Goal: Task Accomplishment & Management: Use online tool/utility

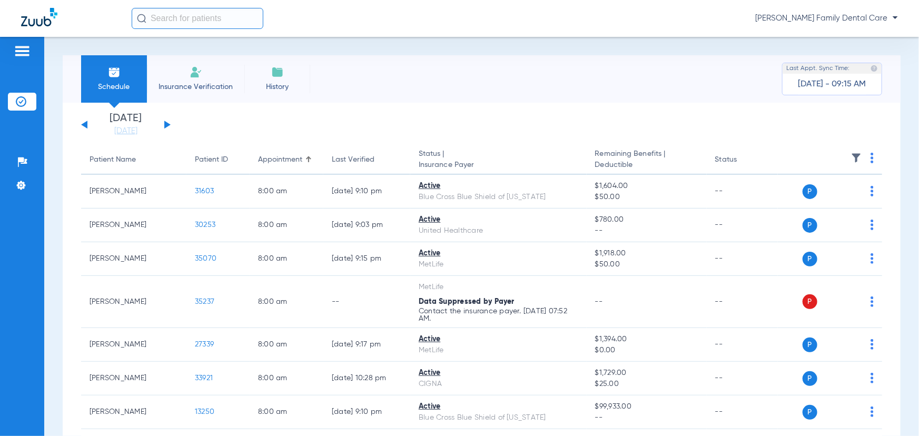
click at [806, 11] on div "[PERSON_NAME] Family Dental Care" at bounding box center [515, 18] width 767 height 21
click at [806, 17] on span "[PERSON_NAME] Family Dental Care" at bounding box center [827, 18] width 143 height 11
click at [838, 31] on button "Account Selection" at bounding box center [859, 37] width 76 height 21
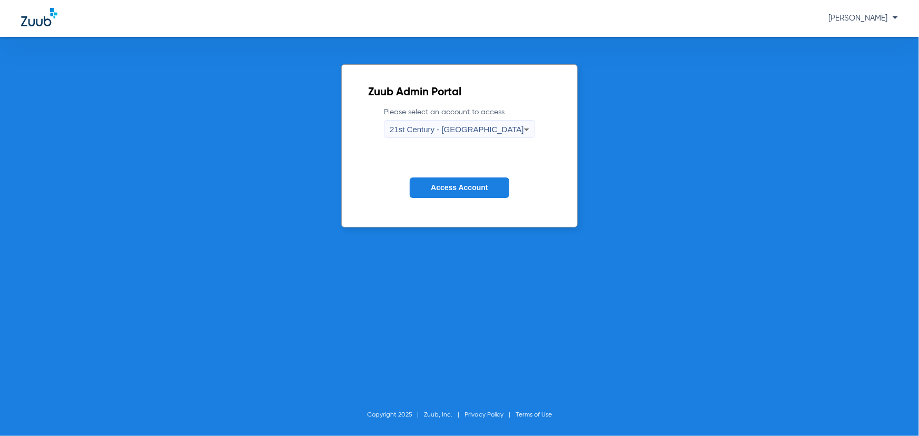
click at [425, 129] on span "21st Century - [GEOGRAPHIC_DATA]" at bounding box center [457, 129] width 134 height 9
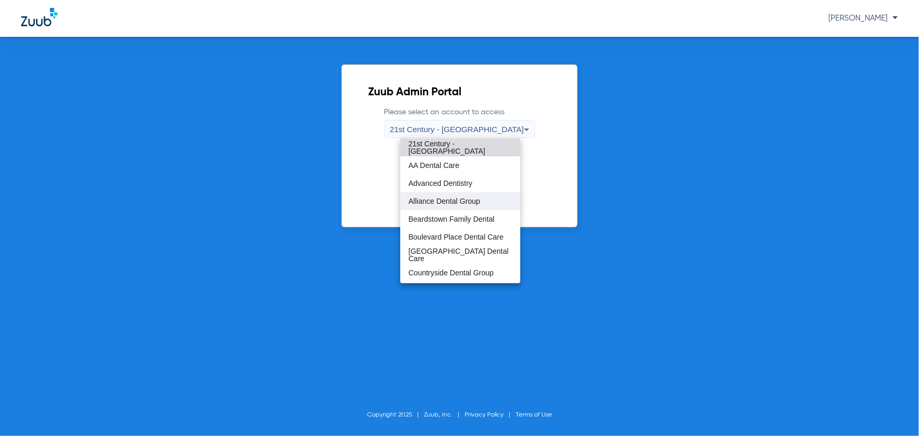
scroll to position [287, 0]
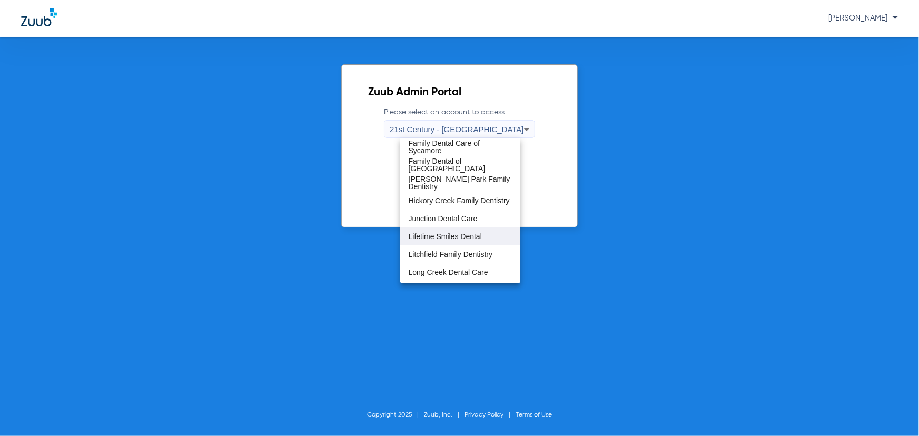
click at [446, 237] on span "Lifetime Smiles Dental" at bounding box center [445, 236] width 73 height 7
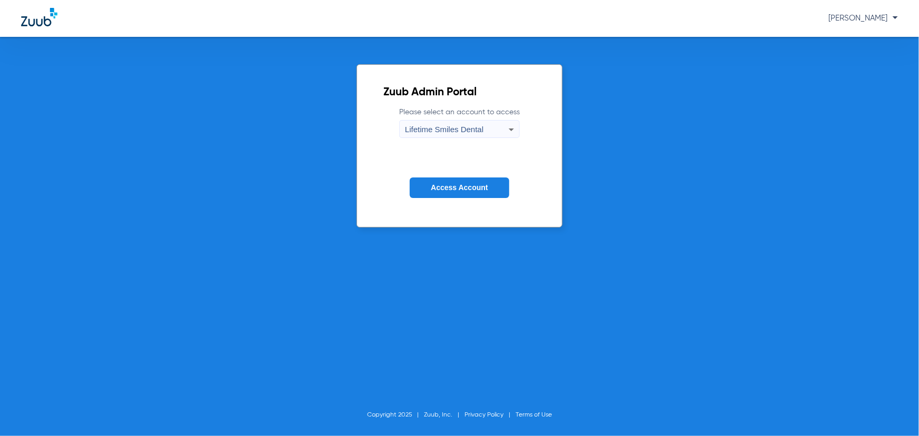
click at [448, 174] on form "Please select an account to access Lifetime Smiles Dental Access Account" at bounding box center [460, 160] width 152 height 107
click at [450, 187] on span "Access Account" at bounding box center [459, 187] width 57 height 8
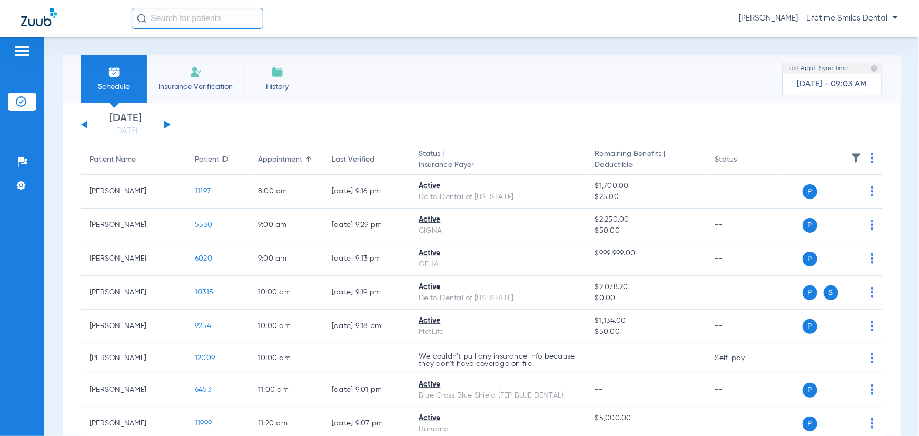
click at [280, 74] on img at bounding box center [277, 72] width 13 height 13
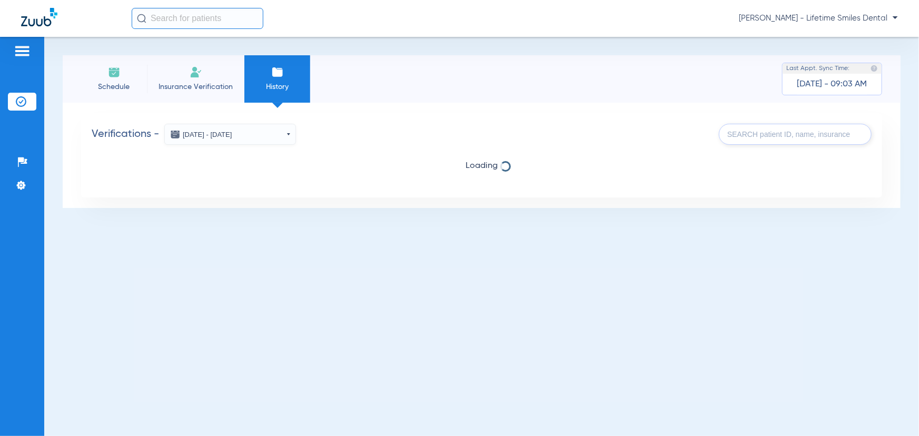
click at [747, 136] on input "text" at bounding box center [795, 134] width 153 height 21
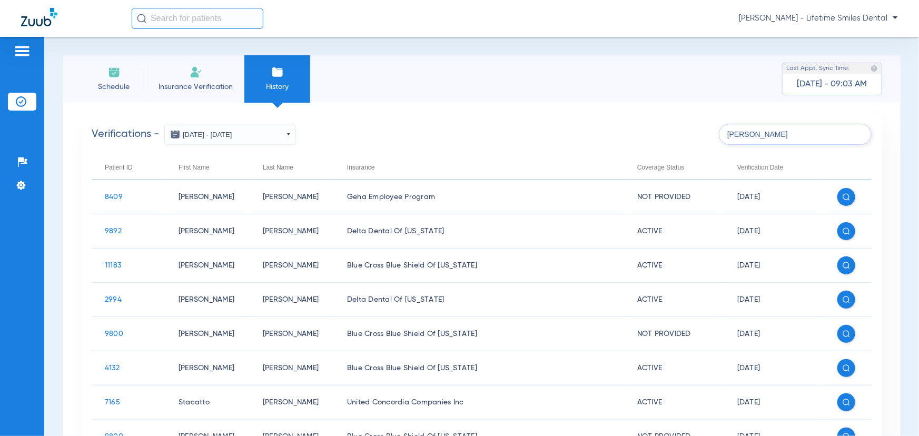
type input "[PERSON_NAME]"
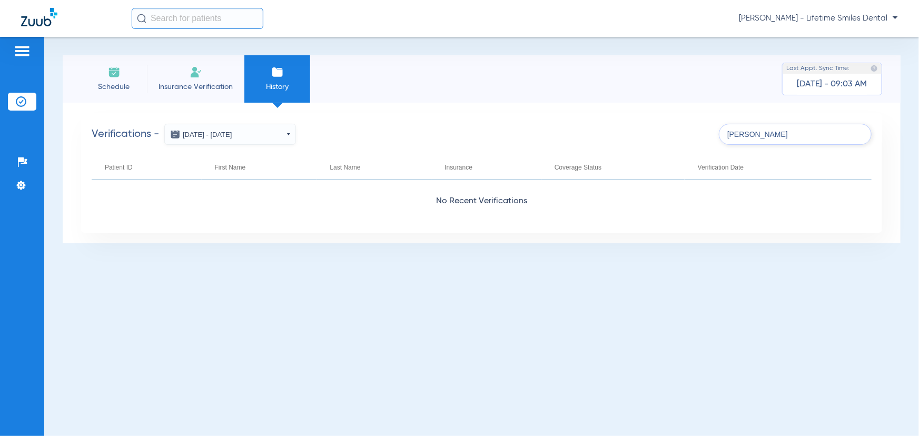
click at [191, 17] on input "text" at bounding box center [198, 18] width 132 height 21
type input "s"
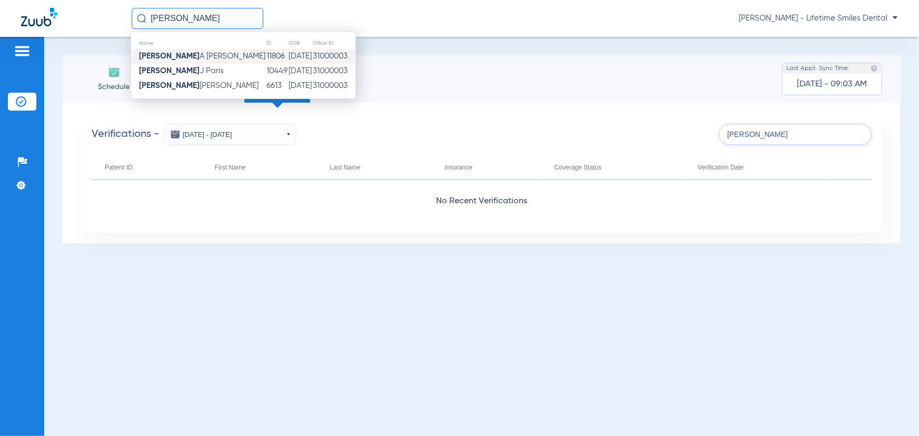
type input "[PERSON_NAME]"
click at [266, 60] on td "11806" at bounding box center [277, 56] width 22 height 15
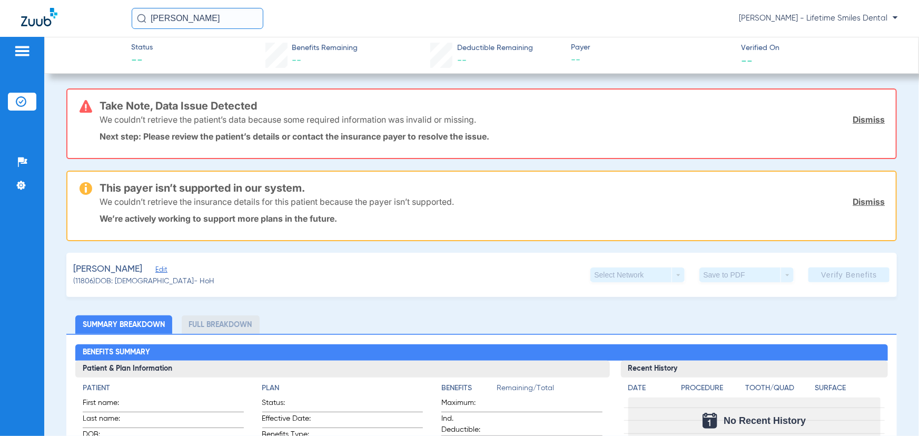
click at [199, 19] on input "[PERSON_NAME]" at bounding box center [198, 18] width 132 height 21
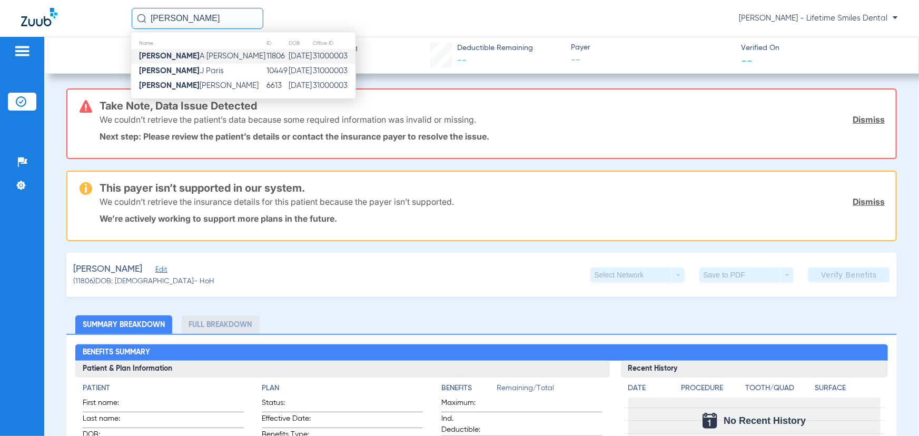
click at [200, 48] on th "Name" at bounding box center [198, 43] width 135 height 12
click at [200, 53] on td "[PERSON_NAME]" at bounding box center [198, 56] width 135 height 15
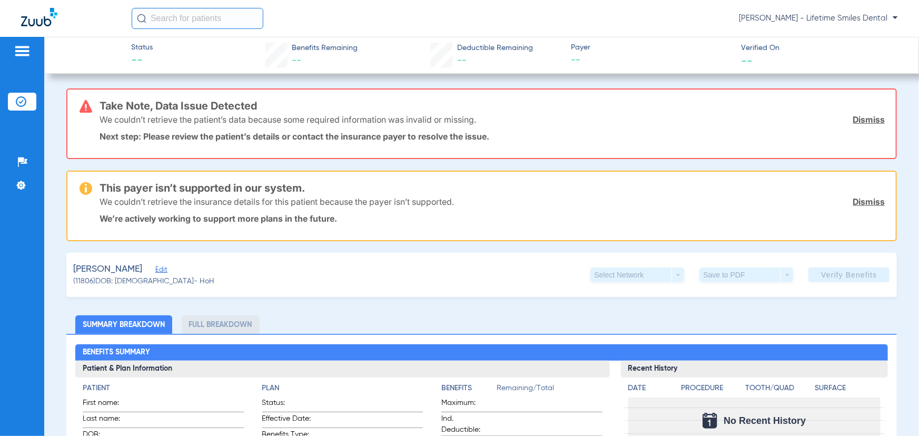
click at [215, 25] on input "text" at bounding box center [198, 18] width 132 height 21
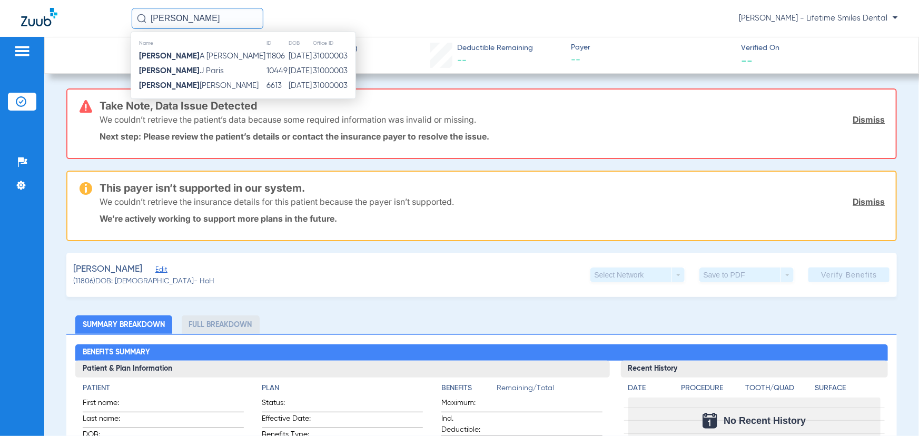
type input "NIckolas"
click at [374, 6] on div "NIckolas Name ID DOB Office ID Nickolas A Smith 11806 09/09/1992 31000003 Nicko…" at bounding box center [459, 18] width 919 height 37
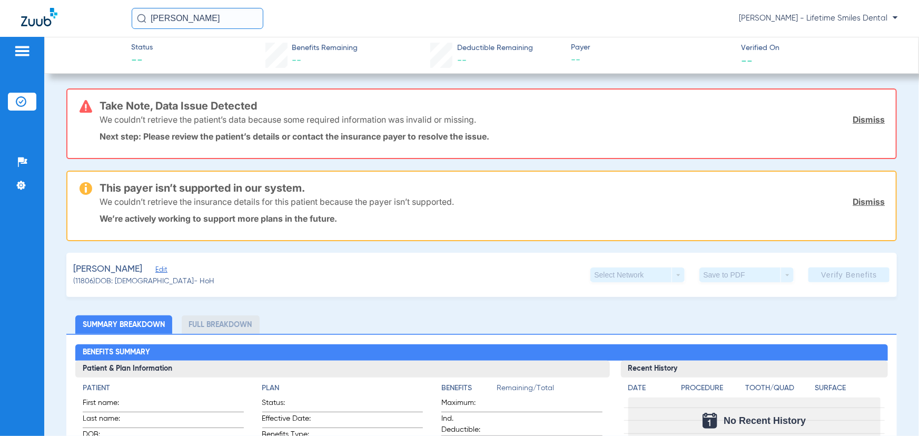
click at [21, 50] on img at bounding box center [22, 51] width 17 height 13
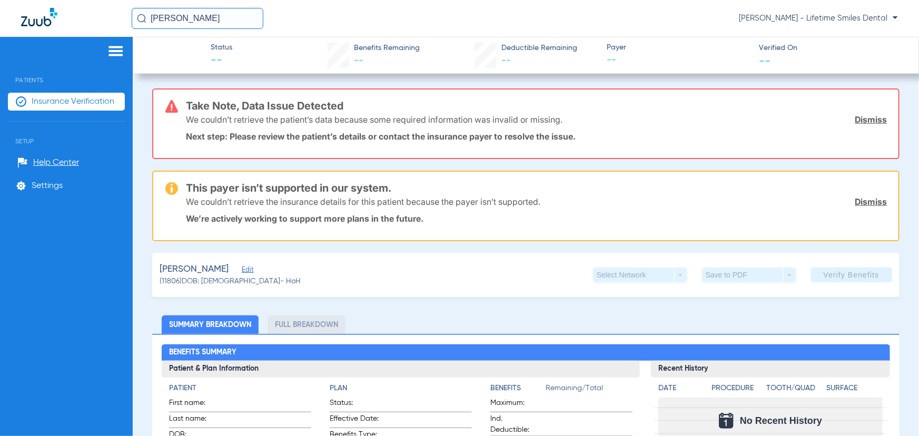
click at [40, 91] on div "Patients Insurance Verification Setup Help Center Settings" at bounding box center [66, 255] width 133 height 436
click at [42, 98] on span "Insurance Verification" at bounding box center [73, 101] width 83 height 11
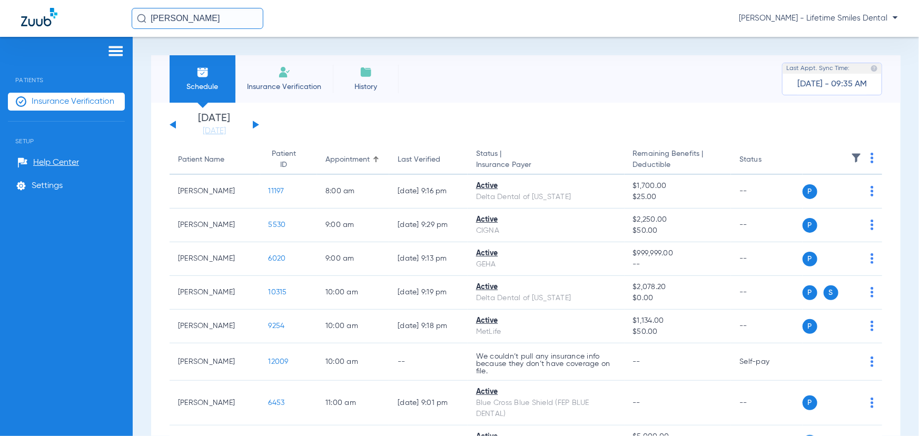
click at [361, 78] on img at bounding box center [366, 72] width 13 height 13
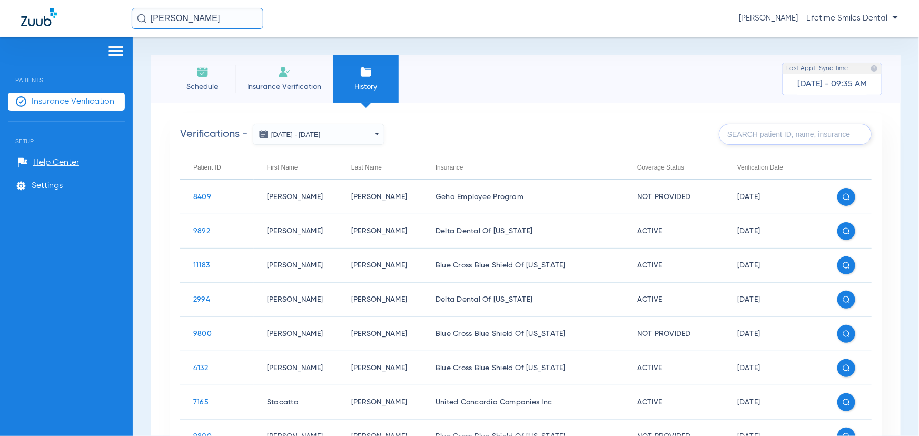
click at [767, 131] on input "text" at bounding box center [795, 134] width 153 height 21
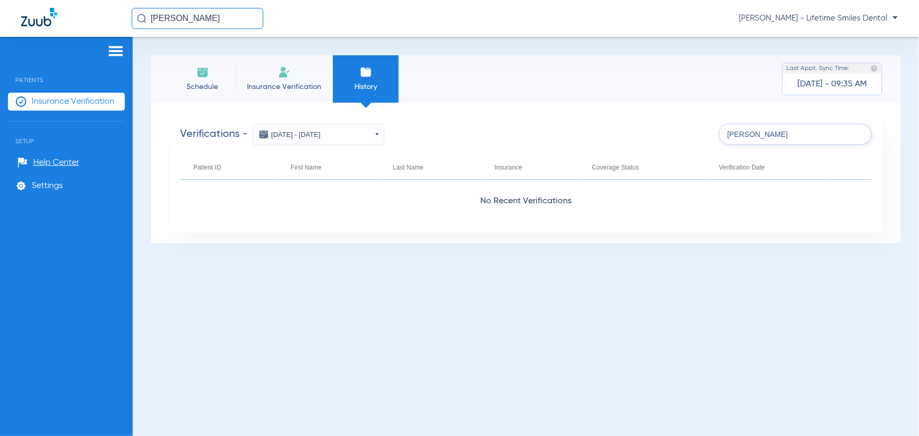
click at [792, 129] on input "[PERSON_NAME]" at bounding box center [795, 134] width 153 height 21
click at [324, 133] on button "[DATE] - [DATE]" at bounding box center [319, 134] width 132 height 21
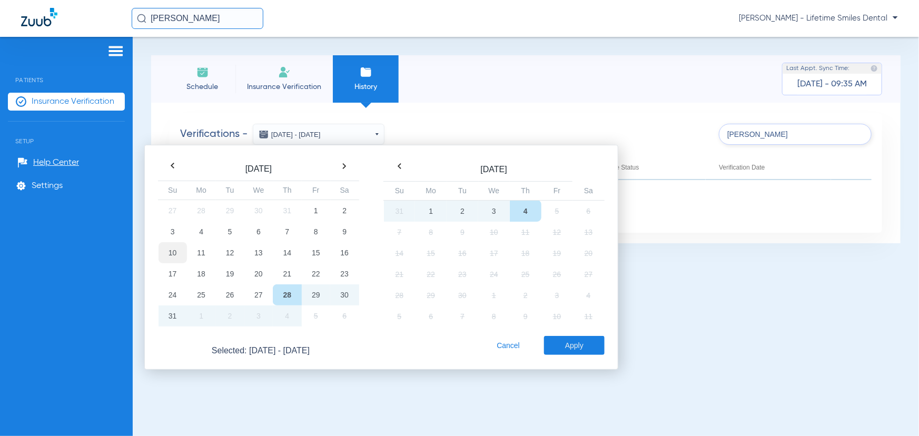
click at [172, 256] on td "10" at bounding box center [173, 252] width 28 height 21
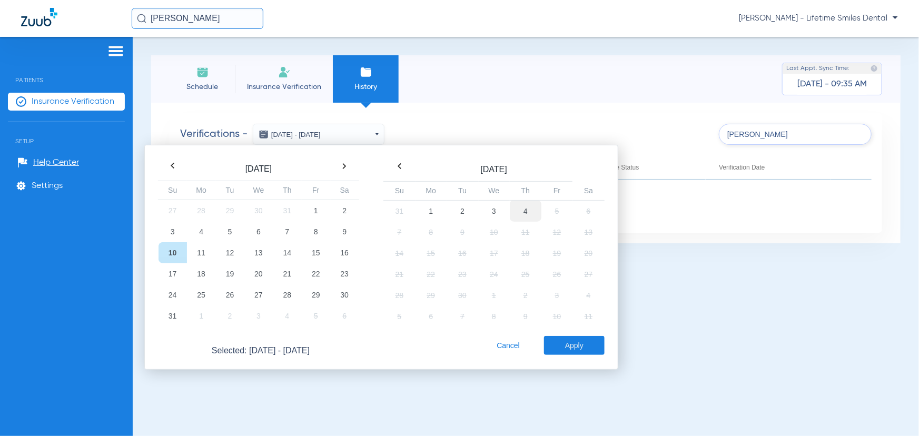
click at [527, 214] on td "4" at bounding box center [526, 211] width 32 height 22
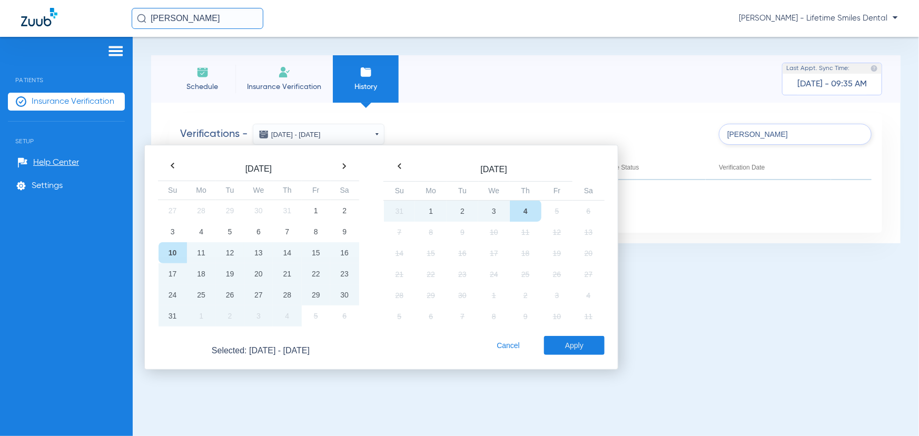
click at [576, 346] on button "Apply" at bounding box center [574, 345] width 61 height 19
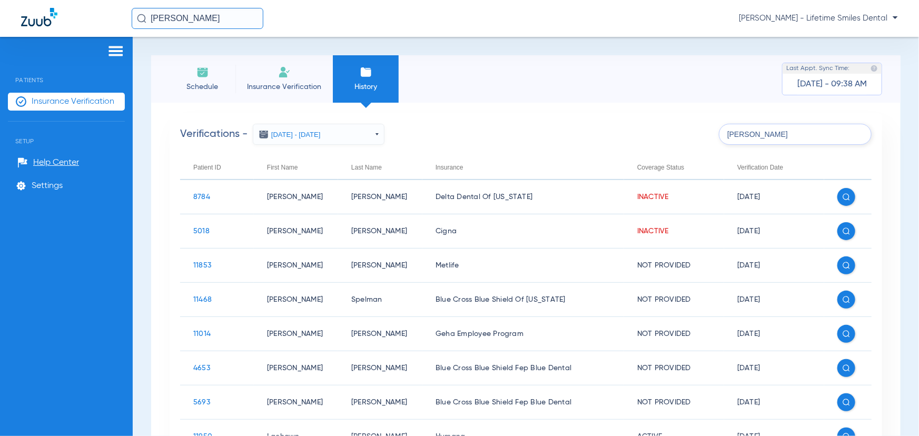
click at [759, 137] on input "[PERSON_NAME]" at bounding box center [795, 134] width 153 height 21
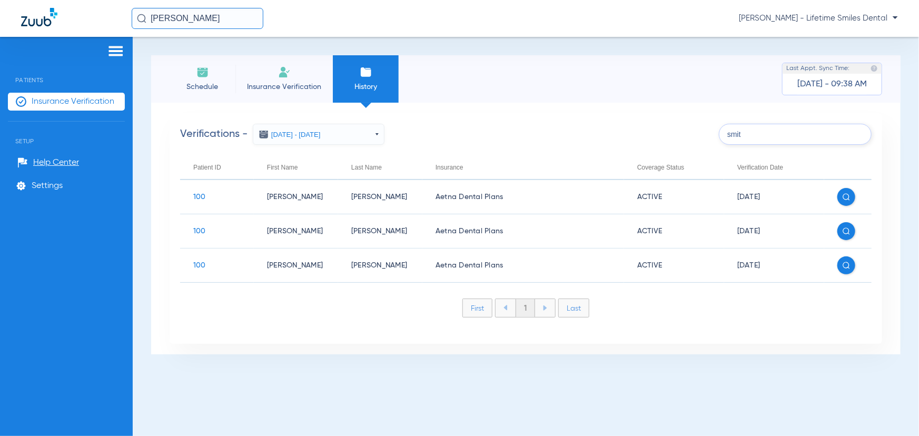
drag, startPoint x: 761, startPoint y: 135, endPoint x: 685, endPoint y: 135, distance: 75.3
click at [685, 135] on div "Verifications - 08/10/2025 - 09/04/2025 Aug 2025 Su Mo Tu We Th Fr Sa 27 28 29 …" at bounding box center [526, 134] width 692 height 21
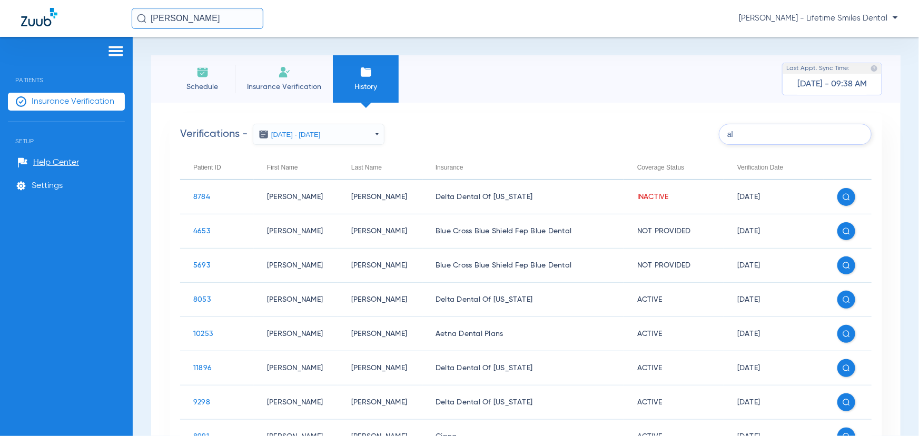
type input "a"
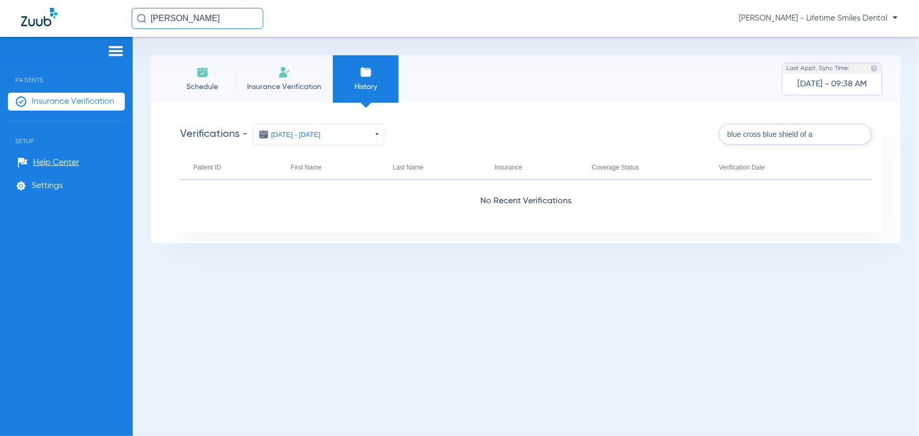
type input "blue cross blue shield of a"
click at [192, 18] on input "NIckolas" at bounding box center [198, 18] width 132 height 21
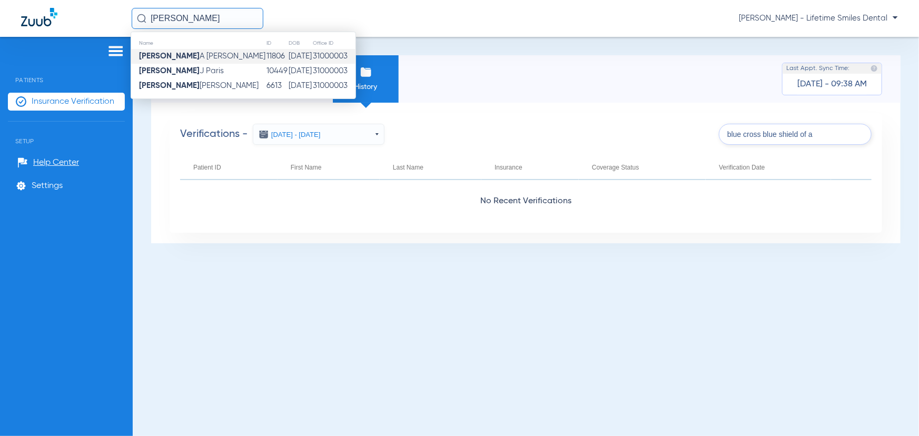
click at [193, 55] on span "[PERSON_NAME]" at bounding box center [202, 56] width 126 height 8
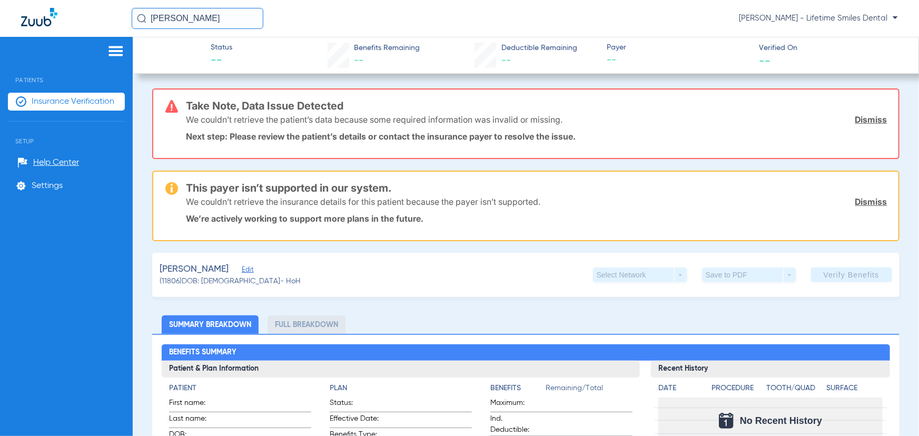
click at [636, 268] on div "Select Network arrow_drop_down" at bounding box center [640, 275] width 94 height 15
click at [646, 277] on div "Select Network arrow_drop_down" at bounding box center [640, 275] width 94 height 15
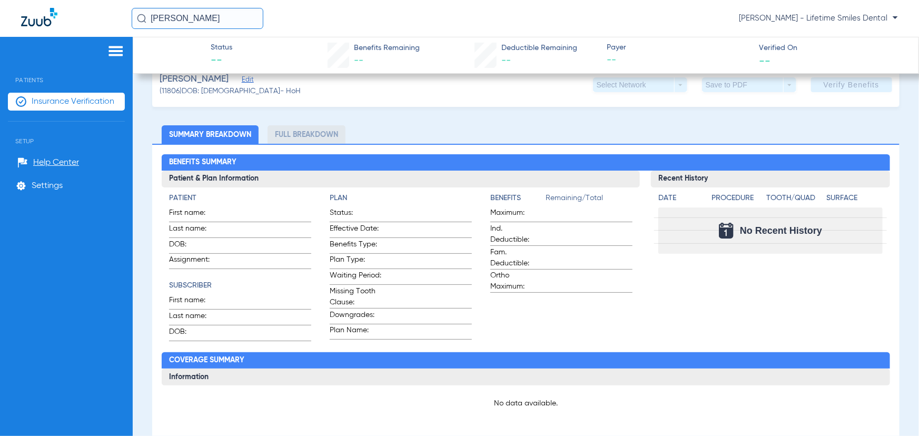
scroll to position [191, 0]
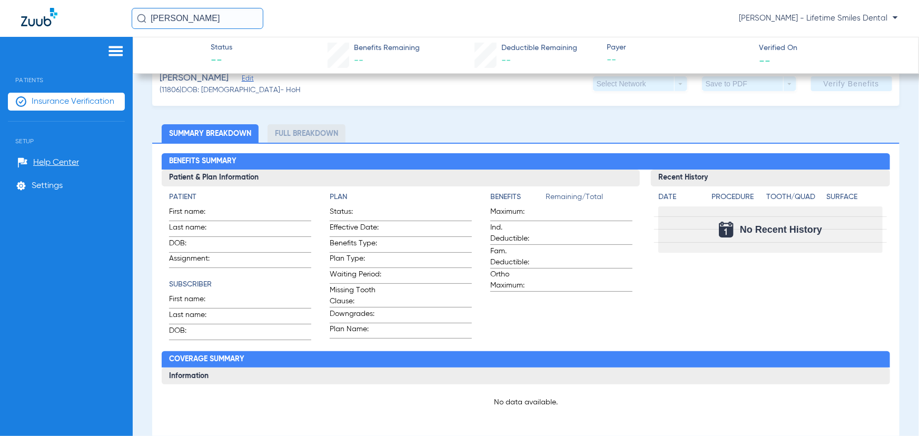
click at [303, 130] on li "Full Breakdown" at bounding box center [307, 133] width 78 height 18
click at [306, 135] on li "Full Breakdown" at bounding box center [307, 133] width 78 height 18
click at [306, 132] on li "Full Breakdown" at bounding box center [307, 133] width 78 height 18
click at [199, 133] on li "Summary Breakdown" at bounding box center [210, 133] width 97 height 18
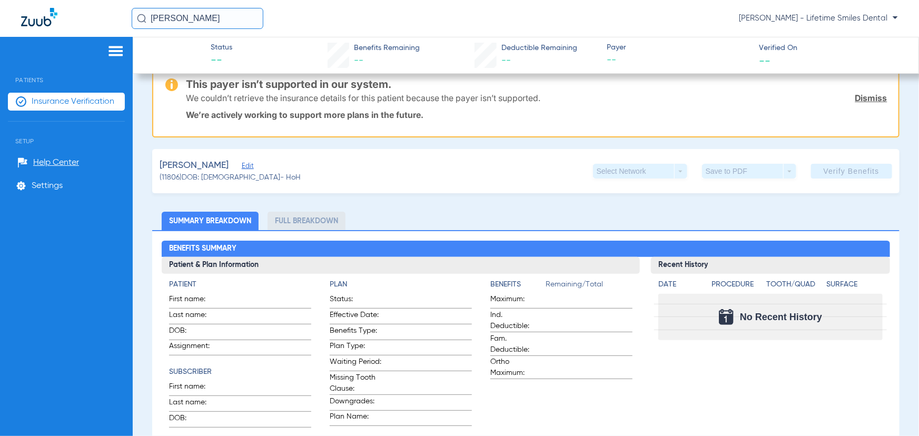
scroll to position [0, 0]
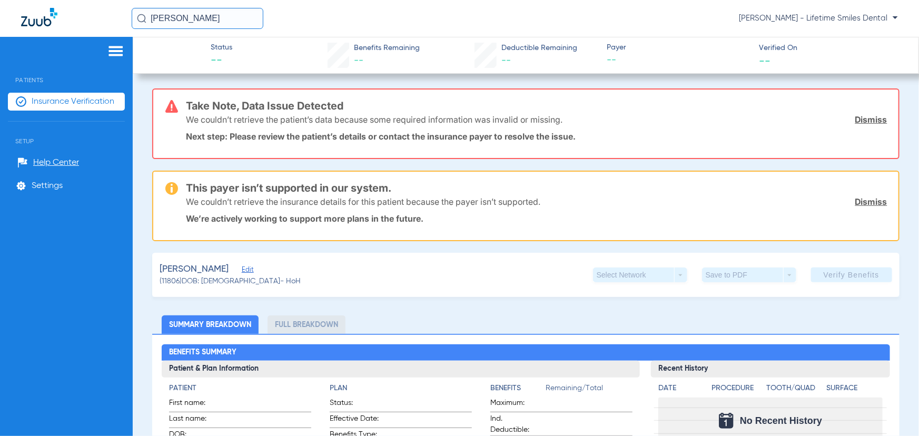
click at [120, 52] on img at bounding box center [115, 51] width 17 height 13
